Goal: Register for event/course

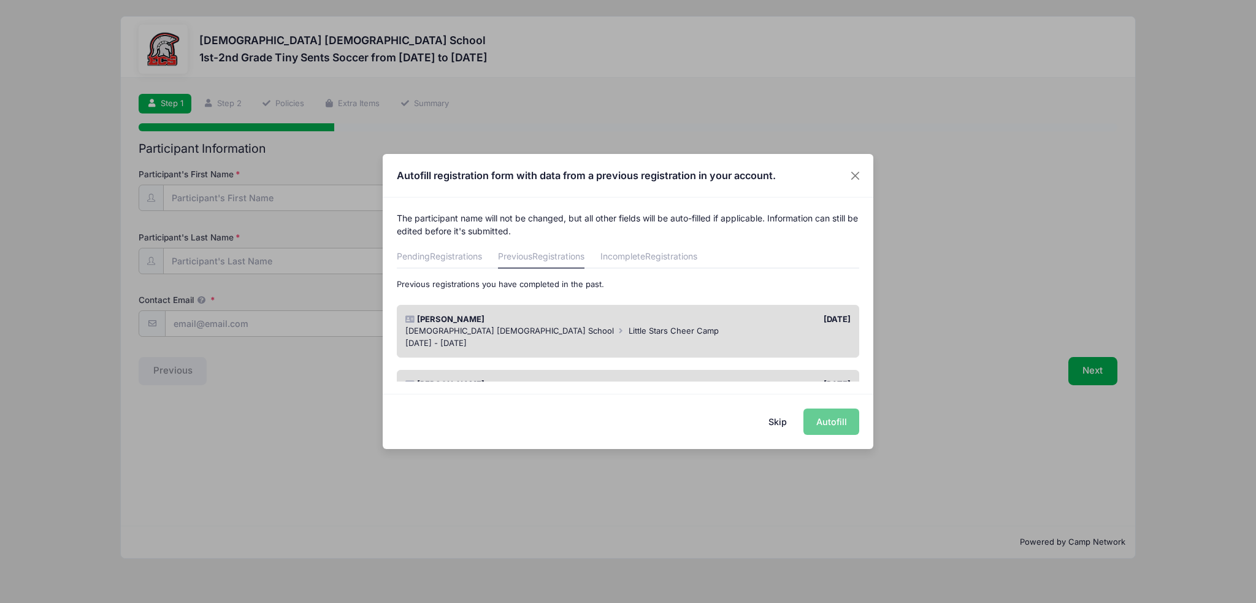
click at [502, 341] on div "[DATE] - [DATE]" at bounding box center [628, 343] width 446 height 12
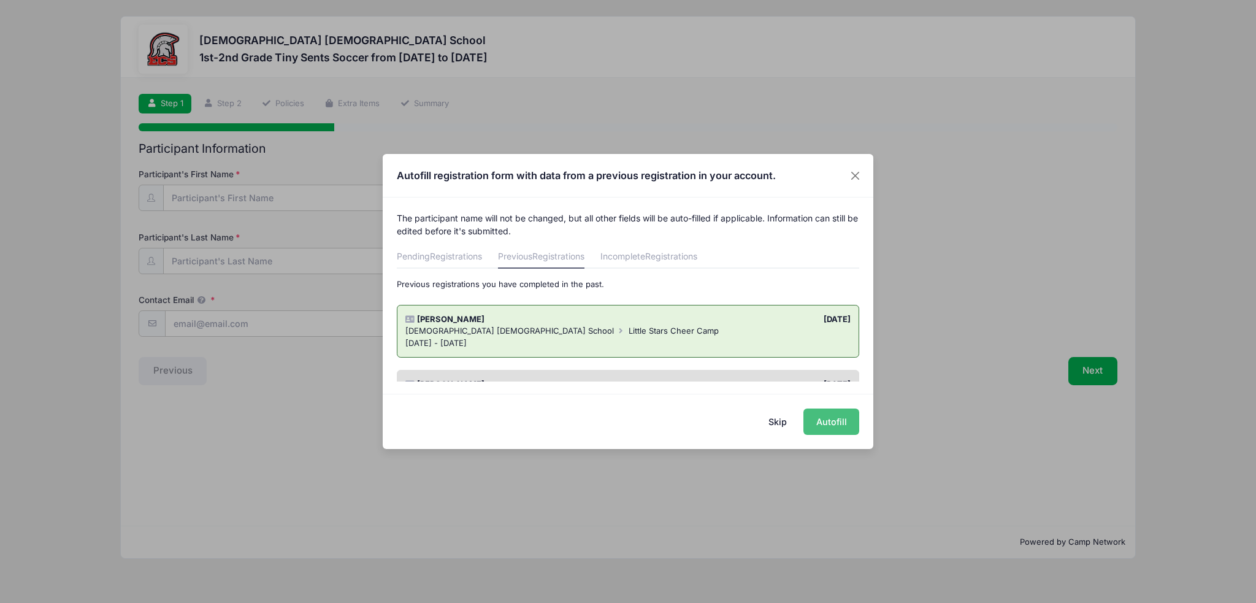
click at [834, 426] on button "Autofill" at bounding box center [831, 421] width 56 height 26
type input "[EMAIL_ADDRESS][DOMAIN_NAME]"
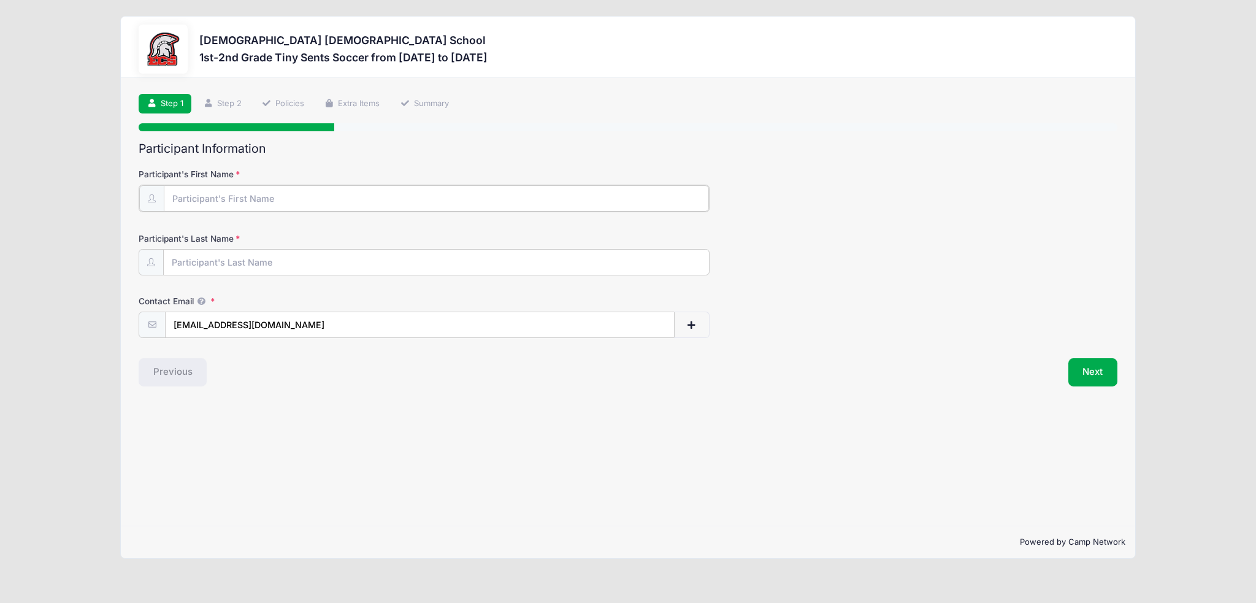
click at [250, 193] on input "Participant's First Name" at bounding box center [436, 198] width 545 height 26
type input "[PERSON_NAME]"
click at [1096, 370] on button "Next" at bounding box center [1093, 371] width 50 height 28
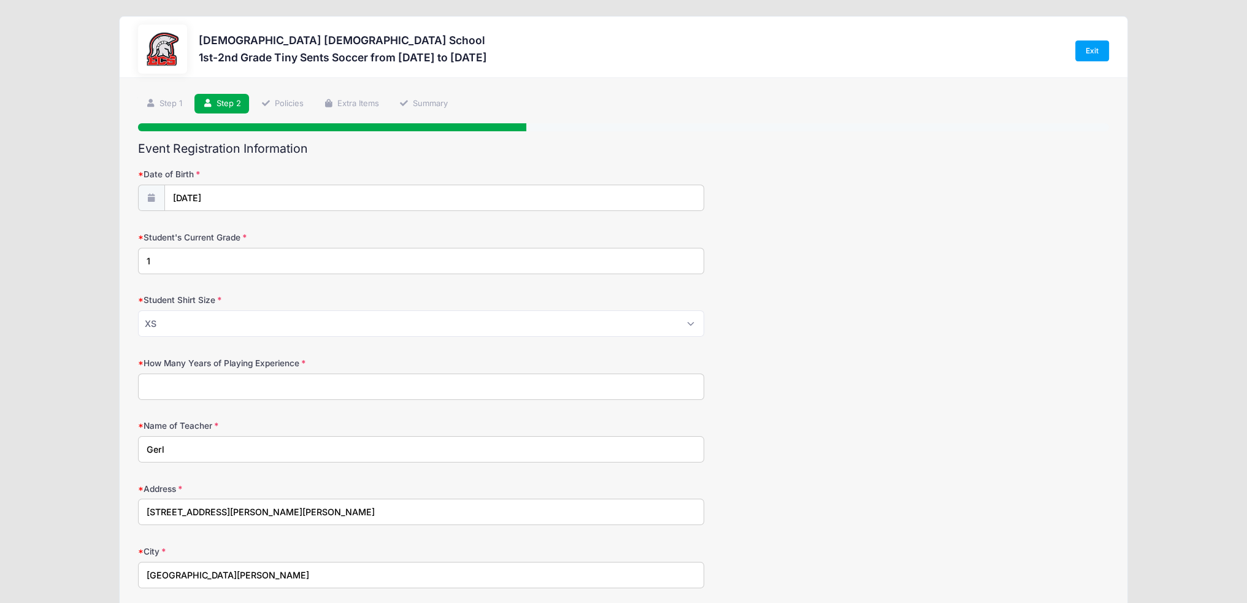
click at [430, 390] on input "How Many Years of Playing Experience" at bounding box center [421, 386] width 567 height 26
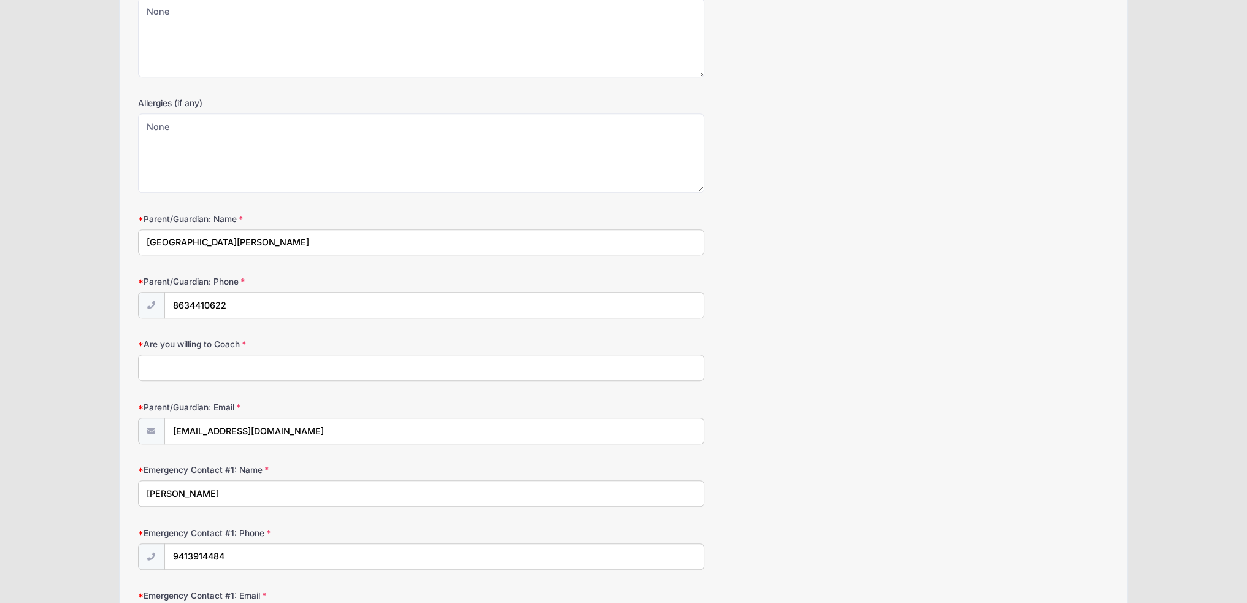
scroll to position [858, 0]
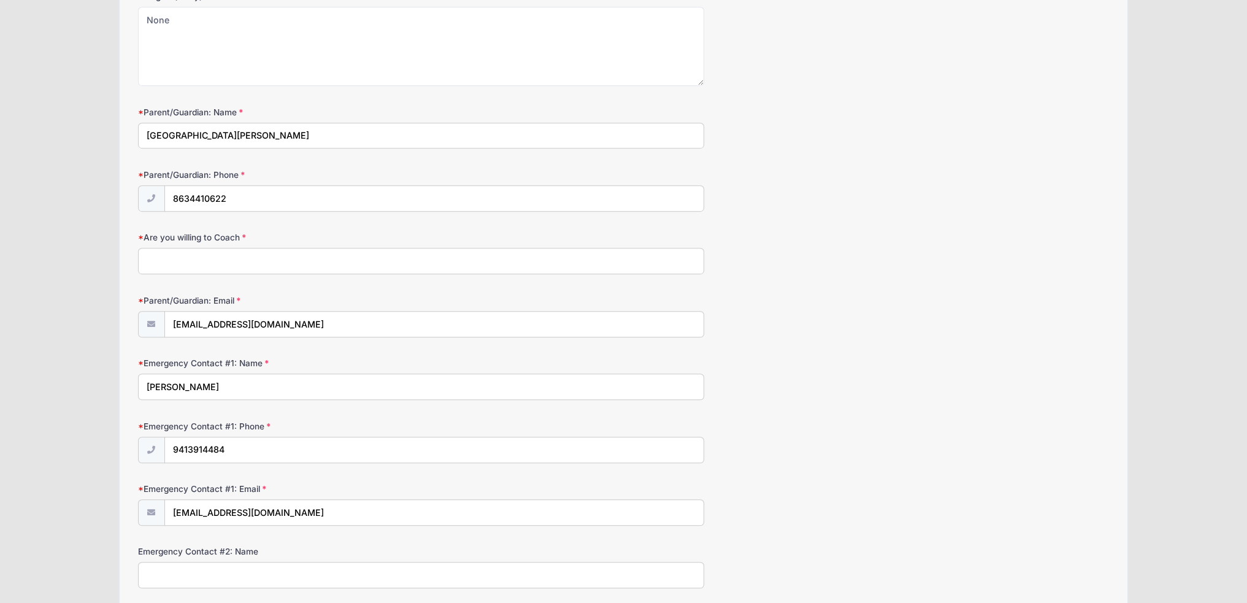
type input "1"
click at [186, 256] on input "Are you willing to Coach" at bounding box center [421, 261] width 567 height 26
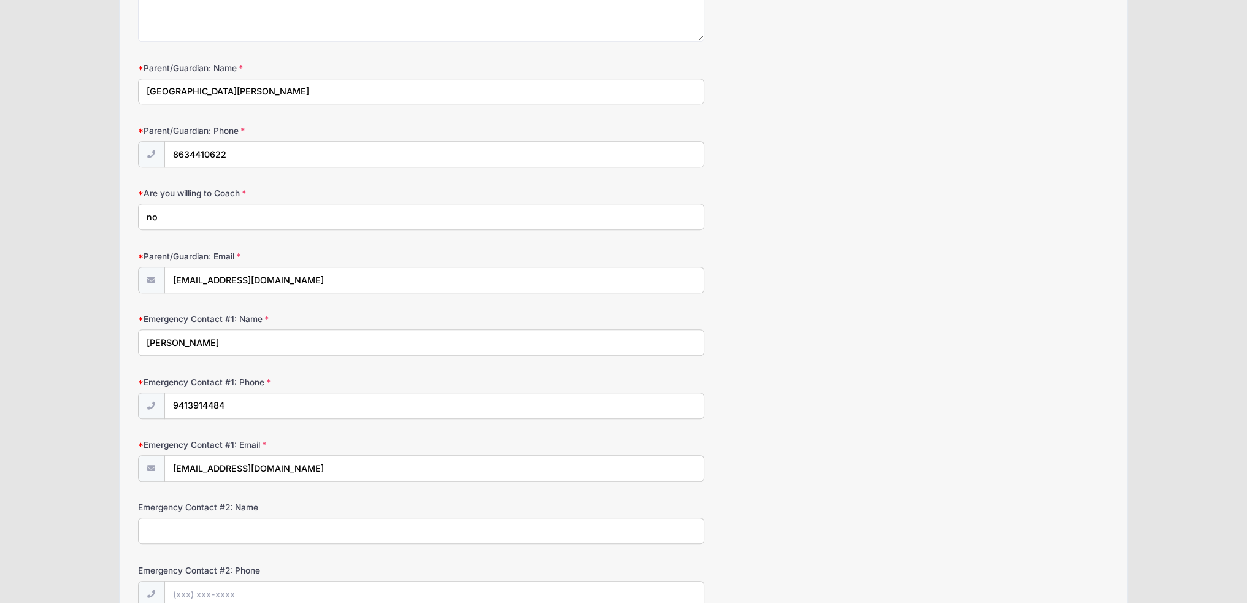
scroll to position [893, 0]
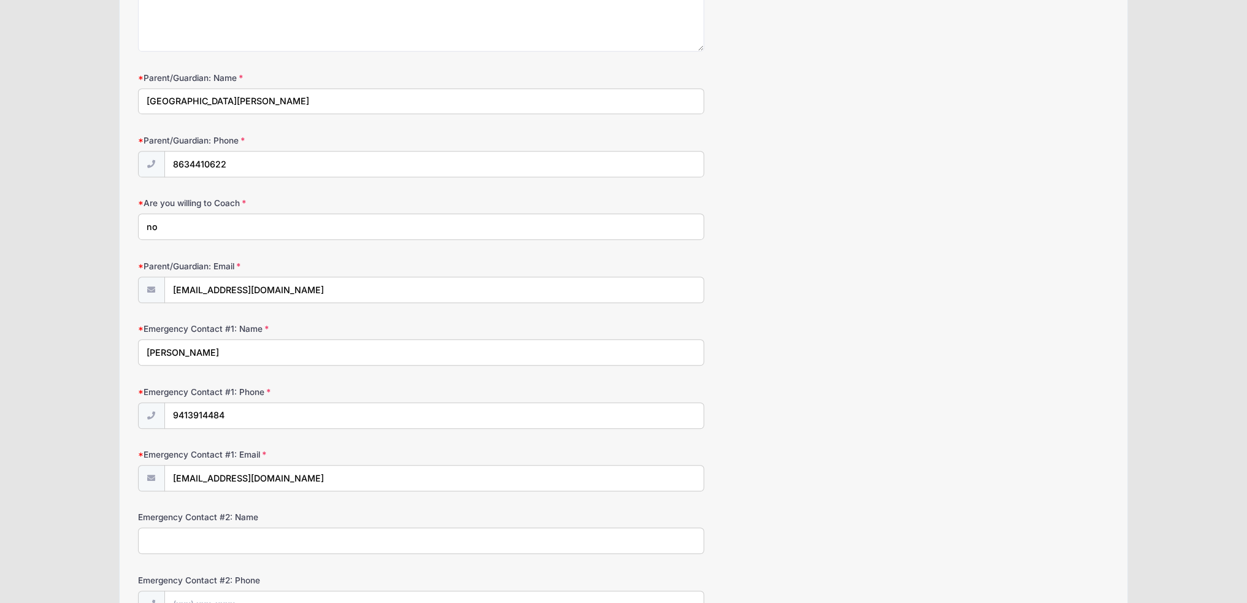
type input "no"
drag, startPoint x: 173, startPoint y: 97, endPoint x: 107, endPoint y: 89, distance: 66.2
type input "[PERSON_NAME]"
drag, startPoint x: 241, startPoint y: 154, endPoint x: 150, endPoint y: 156, distance: 91.4
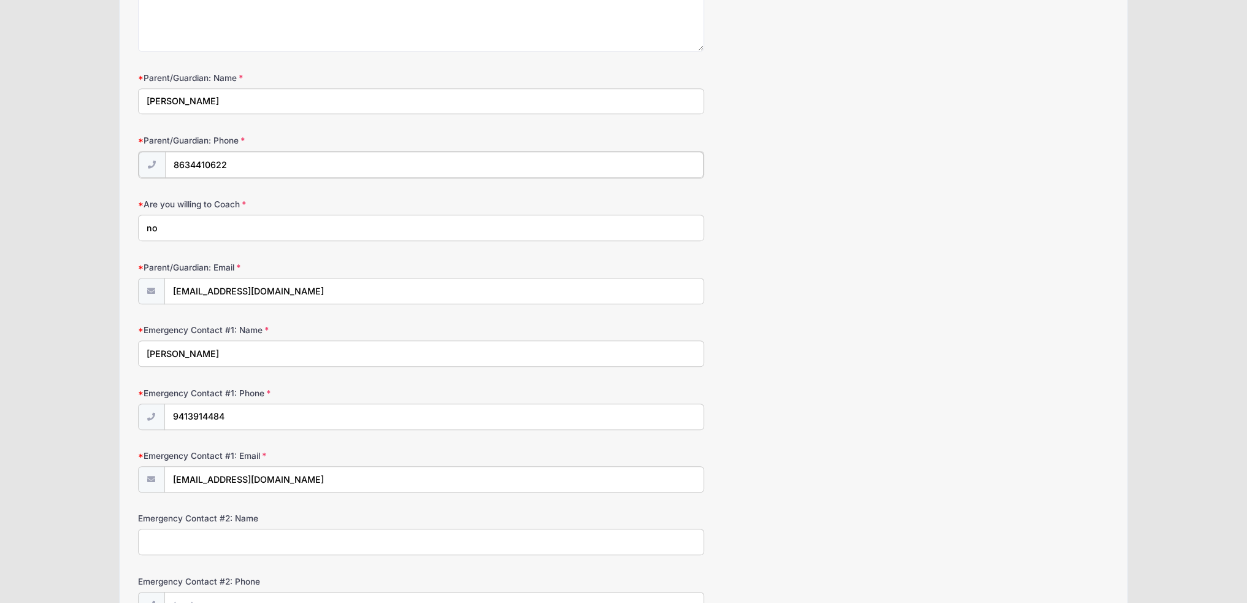
click at [150, 156] on div "8634410622" at bounding box center [421, 165] width 567 height 28
type input "[PHONE_NUMBER]"
type input "yes"
click at [822, 347] on div "Emergency Contact #1: Name [PERSON_NAME]" at bounding box center [623, 344] width 971 height 43
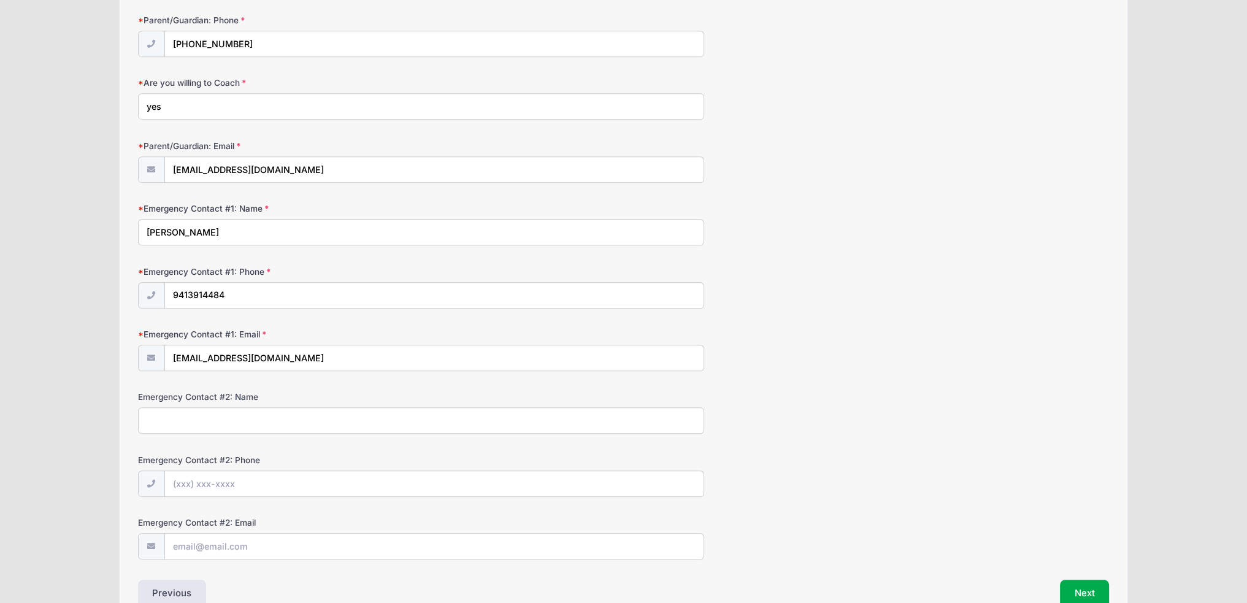
scroll to position [1077, 0]
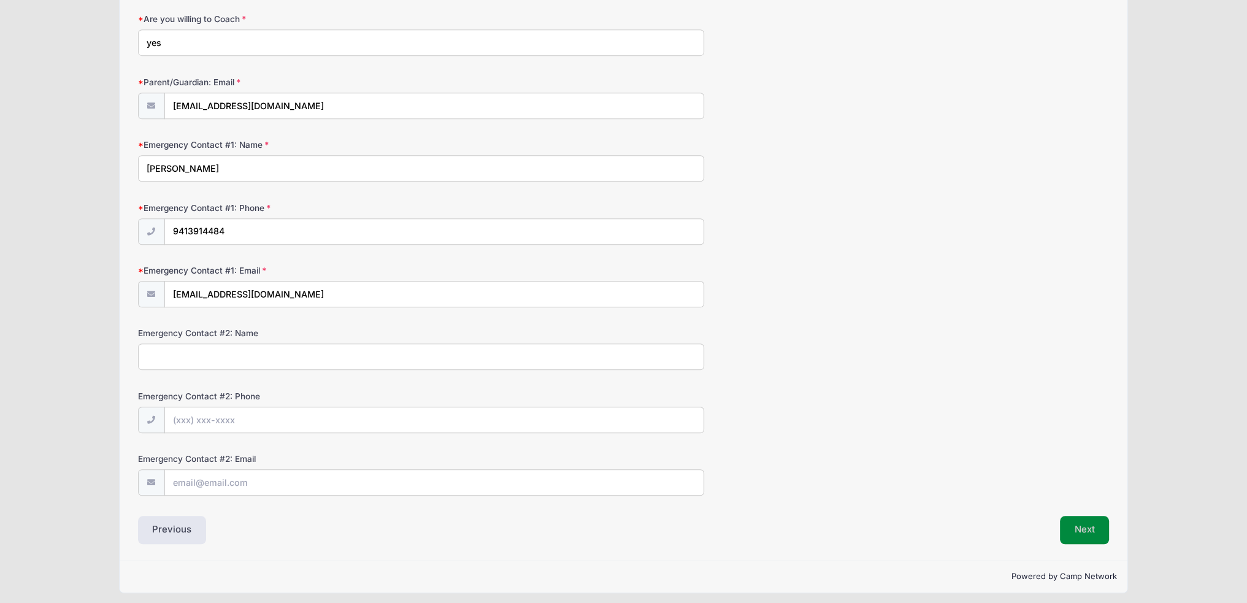
click at [1089, 529] on button "Next" at bounding box center [1085, 530] width 50 height 28
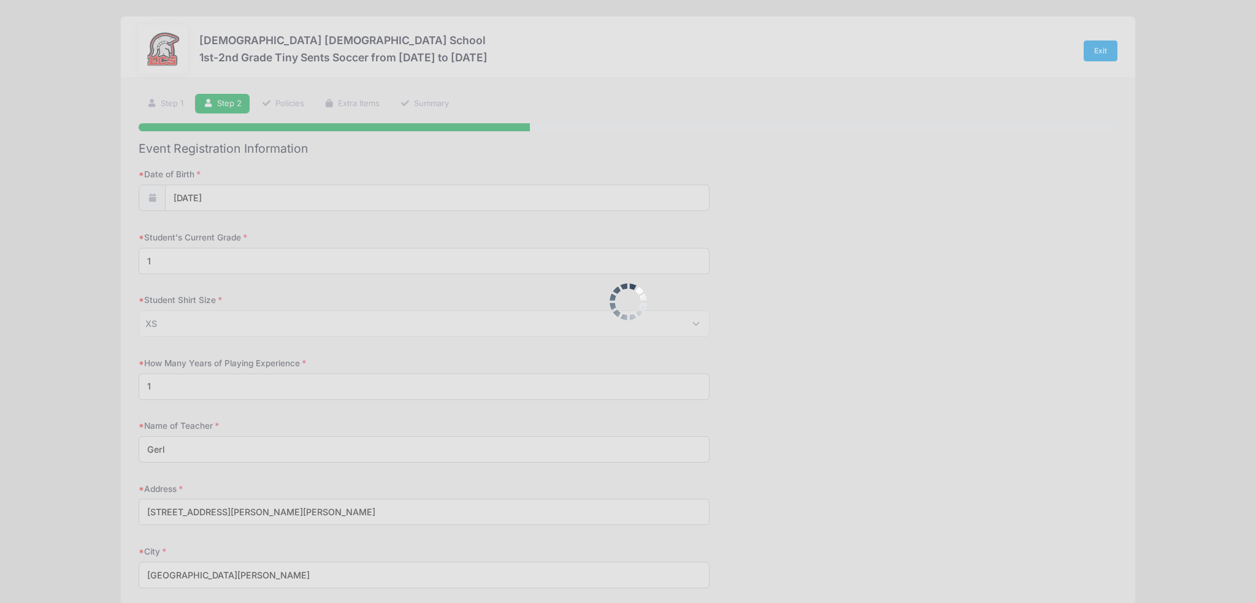
scroll to position [0, 0]
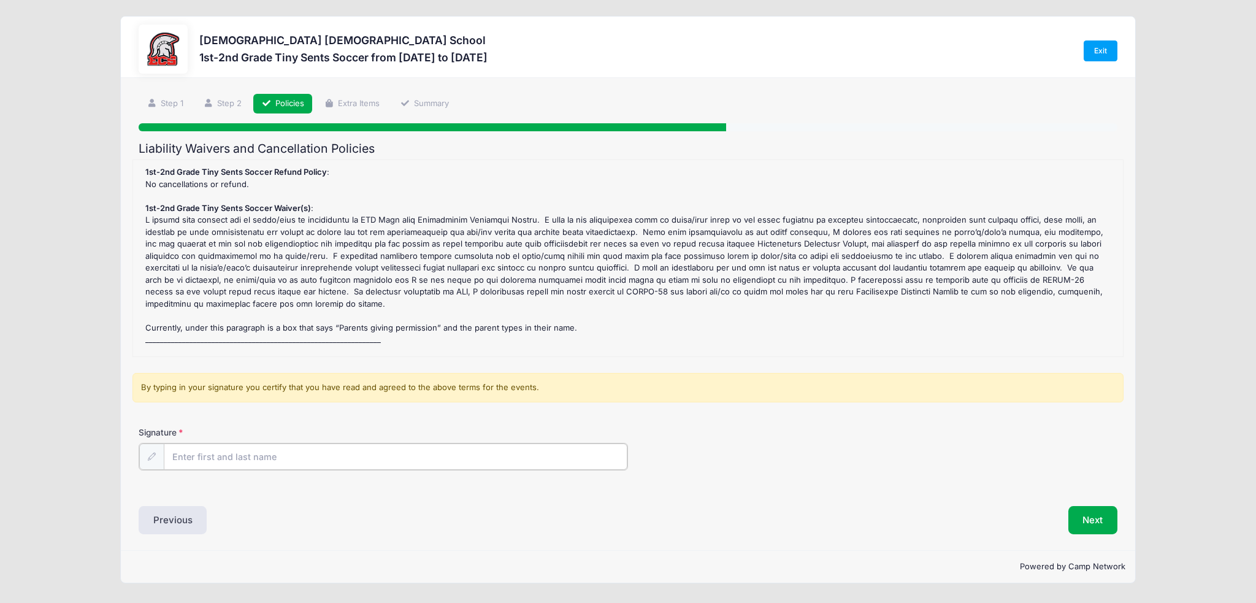
drag, startPoint x: 196, startPoint y: 456, endPoint x: 202, endPoint y: 449, distance: 9.1
click at [196, 456] on input "Signature" at bounding box center [396, 456] width 464 height 26
type input "[GEOGRAPHIC_DATA][PERSON_NAME]"
click at [837, 443] on div "Signature [GEOGRAPHIC_DATA][PERSON_NAME]" at bounding box center [628, 447] width 979 height 43
click at [1090, 506] on button "Next" at bounding box center [1093, 519] width 50 height 28
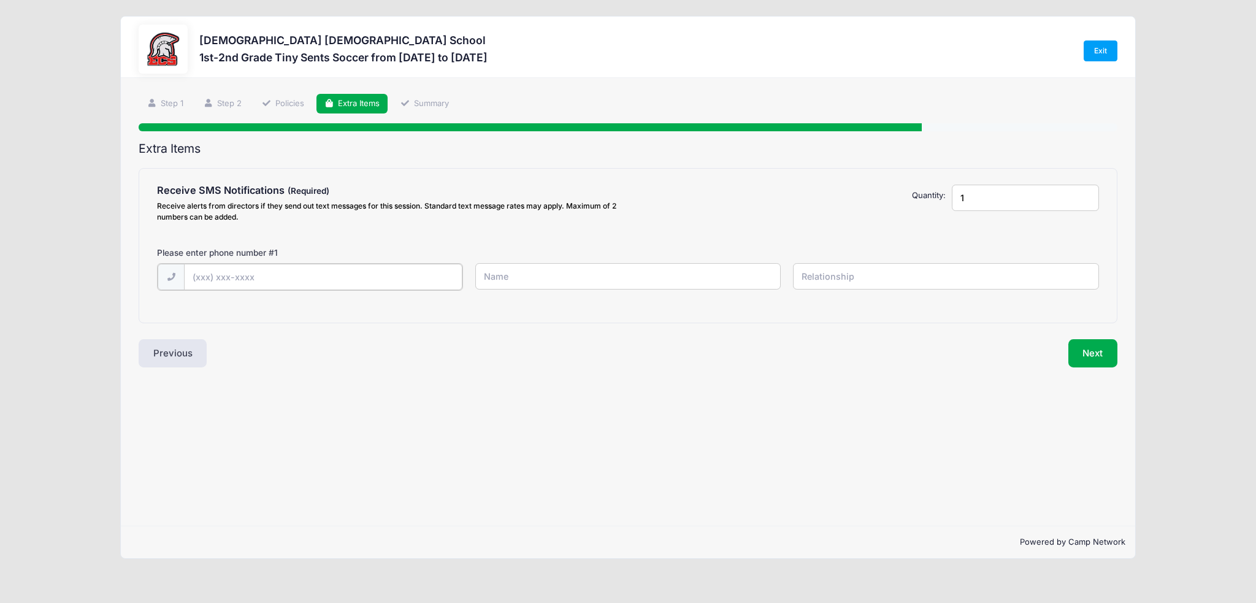
click at [273, 277] on input "text" at bounding box center [323, 277] width 278 height 26
type input "(8"
type input "[PHONE_NUMBER]"
type input "[GEOGRAPHIC_DATA][PERSON_NAME]"
type input "mothers"
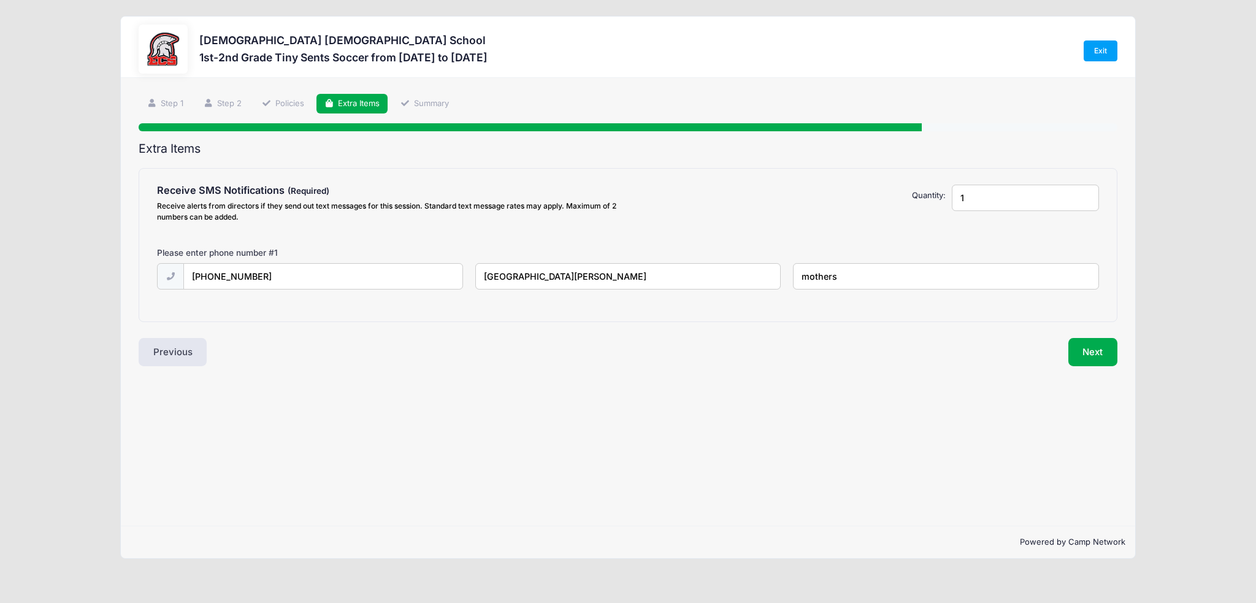
drag, startPoint x: 981, startPoint y: 199, endPoint x: 955, endPoint y: 196, distance: 26.5
click at [949, 199] on div "1" at bounding box center [1024, 206] width 159 height 42
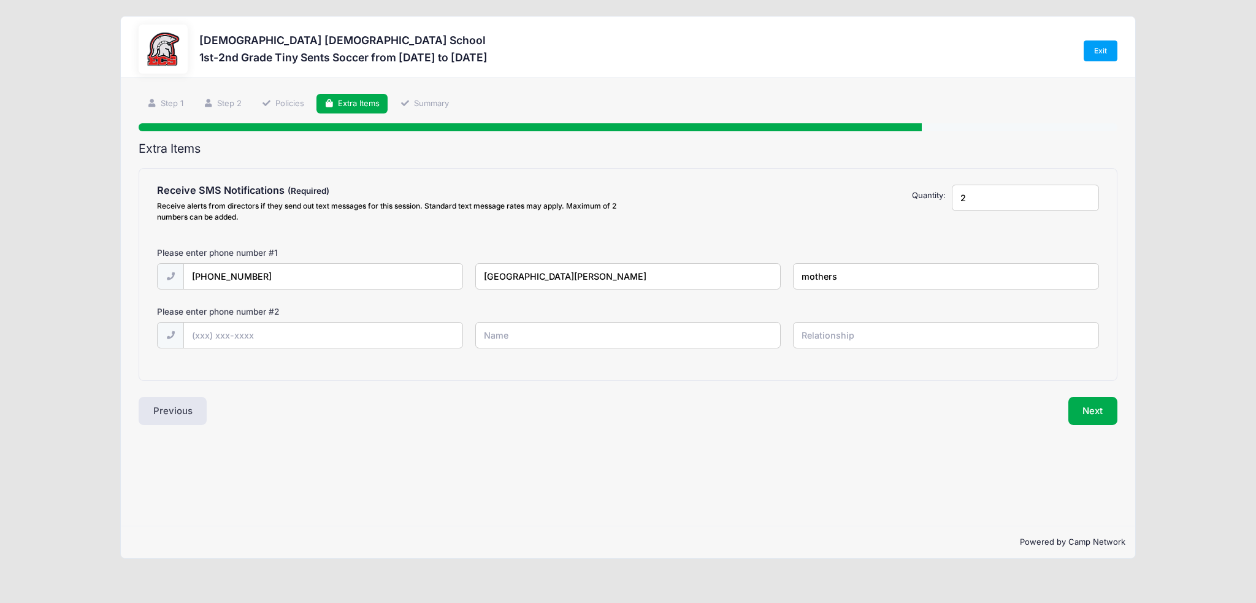
type input "2"
click at [416, 331] on input "text" at bounding box center [323, 336] width 278 height 26
type input "[PHONE_NUMBER]"
type input "[PERSON_NAME]"
type input "father"
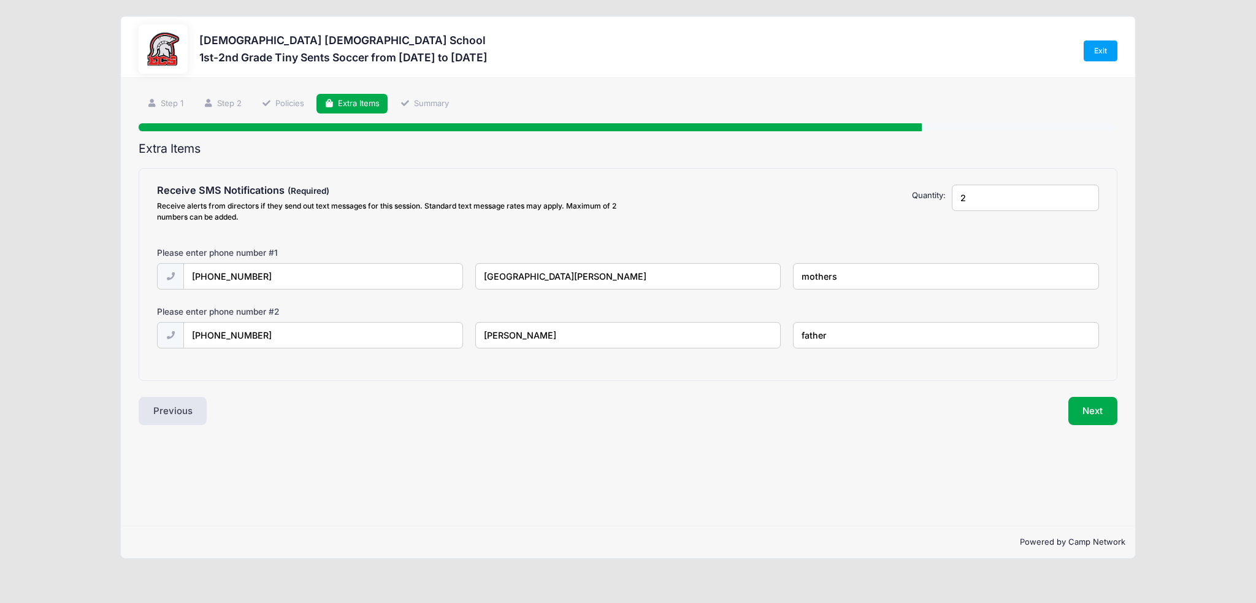
click at [857, 270] on input "mothers" at bounding box center [946, 276] width 306 height 26
type input "mother"
click at [1100, 407] on button "Next" at bounding box center [1093, 411] width 50 height 28
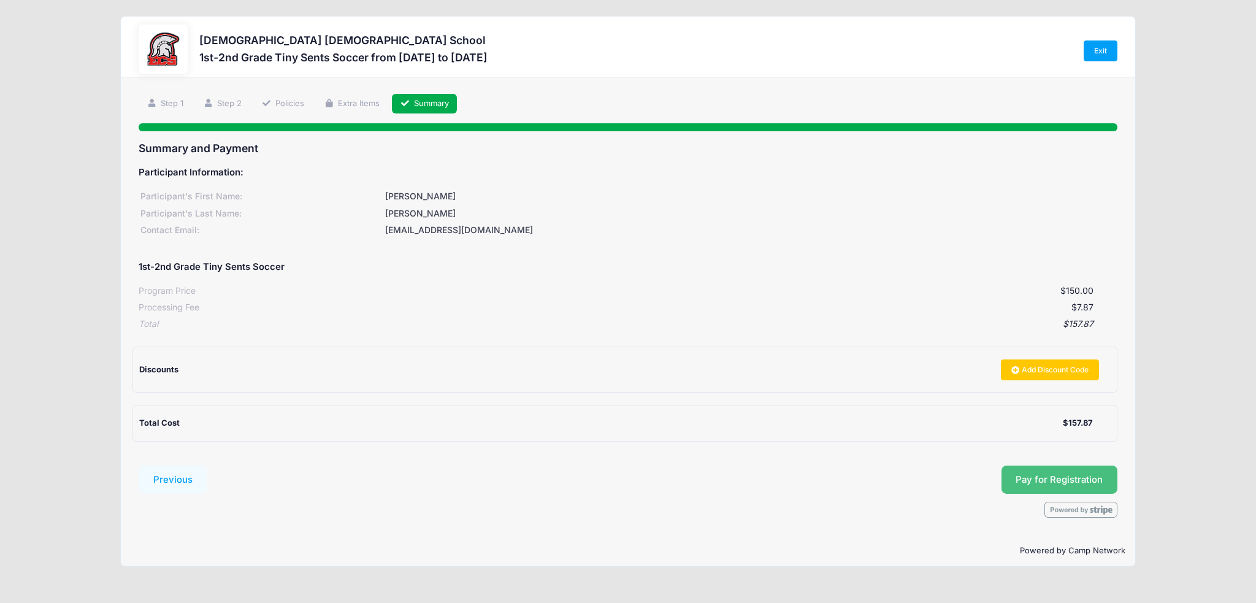
click at [1041, 479] on button "Pay for Registration" at bounding box center [1059, 479] width 116 height 28
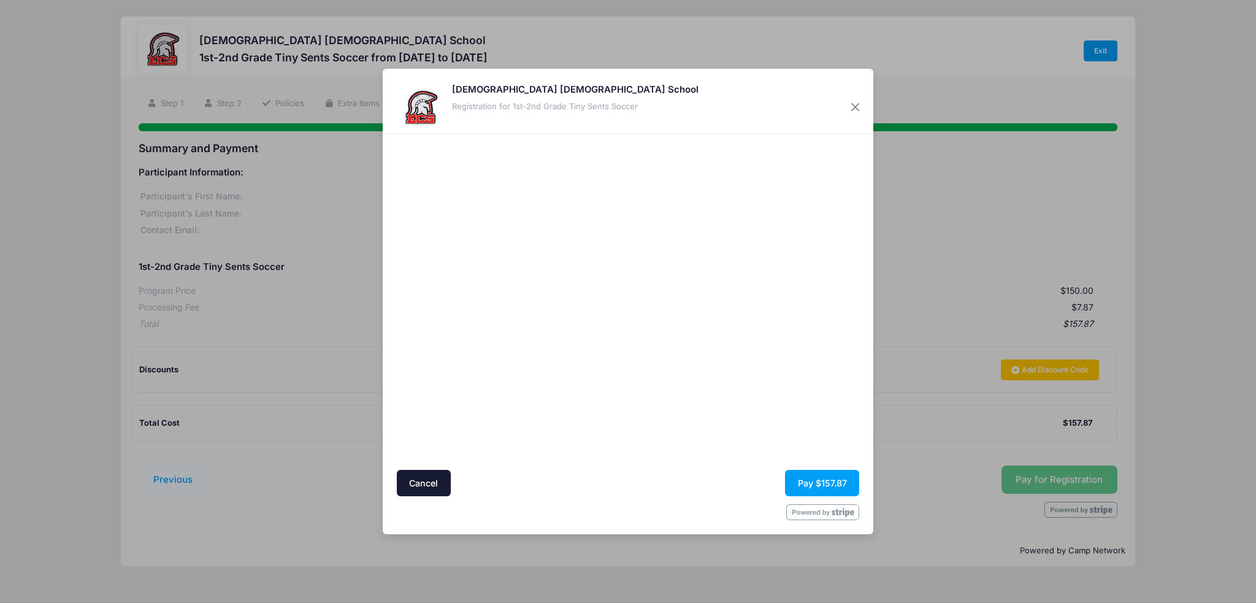
click at [680, 395] on div at bounding box center [747, 302] width 226 height 324
click at [822, 483] on button "Pay $157.87" at bounding box center [822, 483] width 74 height 26
